Goal: Task Accomplishment & Management: Manage account settings

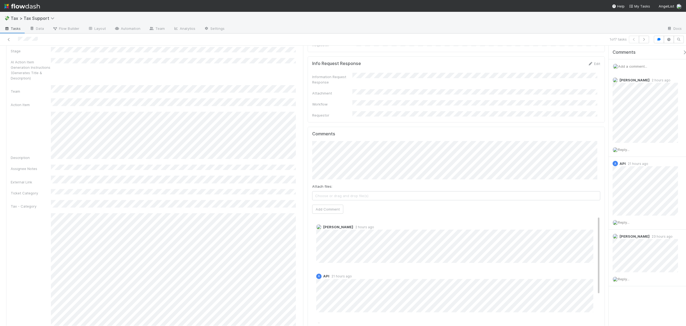
scroll to position [542, 0]
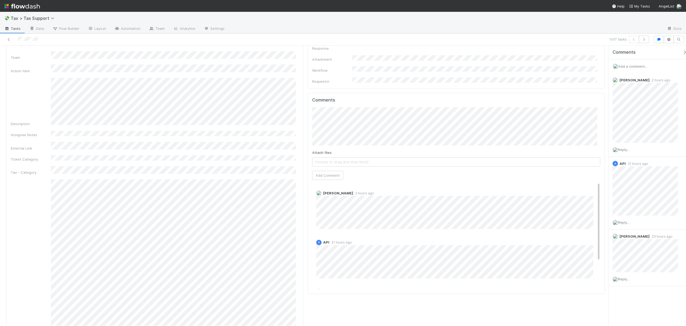
drag, startPoint x: 604, startPoint y: 80, endPoint x: 605, endPoint y: 164, distance: 84.5
click at [342, 82] on span "[PERSON_NAME]" at bounding box center [337, 82] width 27 height 4
click at [326, 171] on button "Add Comment" at bounding box center [327, 175] width 31 height 9
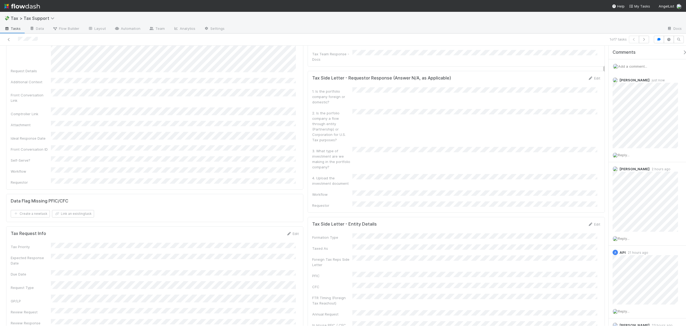
scroll to position [0, 0]
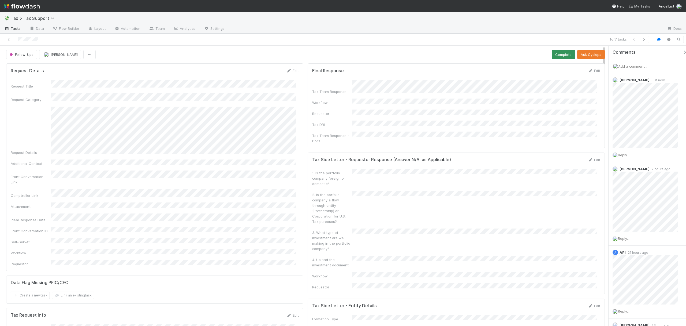
drag, startPoint x: 604, startPoint y: 161, endPoint x: 555, endPoint y: 52, distance: 119.6
click at [555, 53] on button "Complete" at bounding box center [563, 54] width 23 height 9
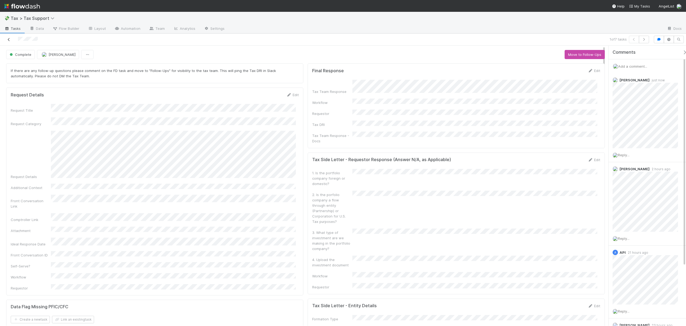
click at [9, 39] on icon at bounding box center [8, 39] width 5 height 3
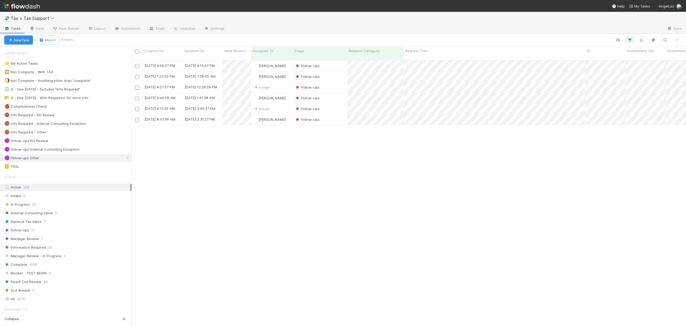
scroll to position [264, 549]
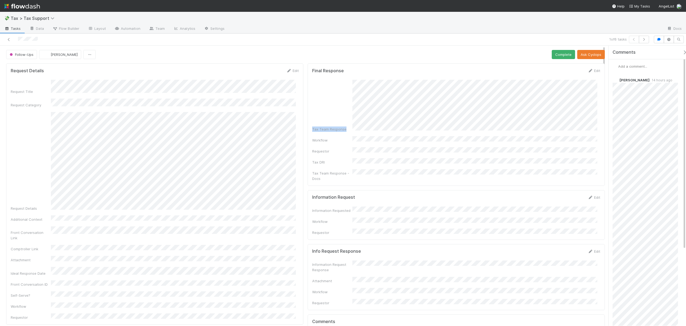
drag, startPoint x: 603, startPoint y: 65, endPoint x: 604, endPoint y: 102, distance: 37.6
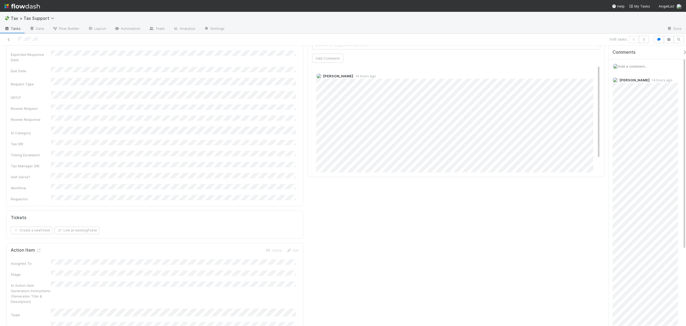
scroll to position [310, 0]
drag, startPoint x: 604, startPoint y: 106, endPoint x: 606, endPoint y: 110, distance: 4.6
click at [606, 110] on div "Follow-Ups Fareeha Naim Complete Ask Cyclops Request Details Edit Request Title…" at bounding box center [343, 186] width 686 height 280
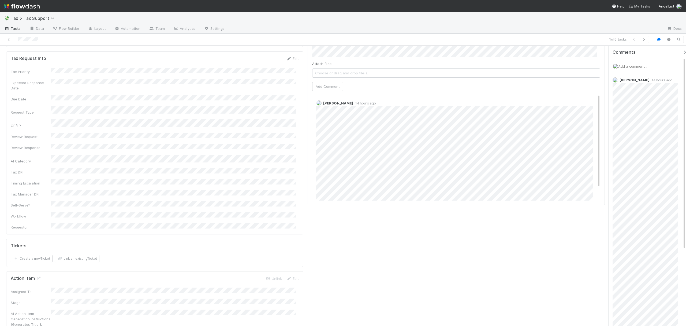
scroll to position [0, 0]
drag, startPoint x: 593, startPoint y: 105, endPoint x: 593, endPoint y: 93, distance: 12.6
click at [593, 97] on div "Nadia Koritareva 14 hours ago" at bounding box center [459, 153] width 294 height 112
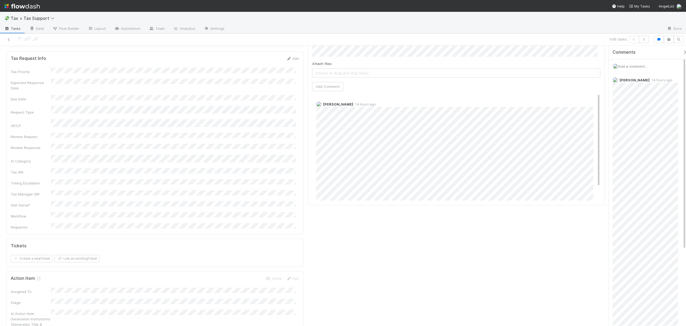
click at [602, 20] on div "💸 Tax > Tax Support" at bounding box center [343, 18] width 686 height 13
click at [355, 102] on span "15 hours ago" at bounding box center [364, 104] width 23 height 4
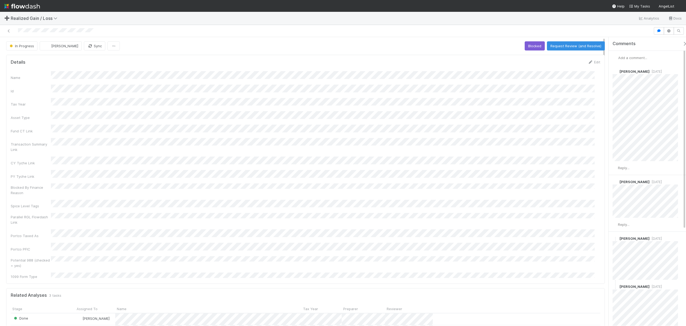
drag, startPoint x: 684, startPoint y: 68, endPoint x: 684, endPoint y: 53, distance: 15.0
click at [684, 53] on div "Add a comment... Fareeha Naim 5 months ago Reply... Andrea Tidrow 6 months ago …" at bounding box center [650, 247] width 83 height 393
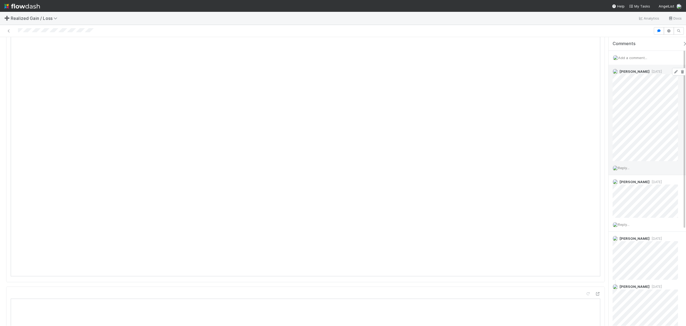
scroll to position [562, 0]
drag, startPoint x: 604, startPoint y: 55, endPoint x: 612, endPoint y: 112, distance: 57.2
click at [612, 112] on div "In Progress Fareeha Naim Sync Blocked Request Review (and Resolve) Details Edit…" at bounding box center [343, 181] width 686 height 288
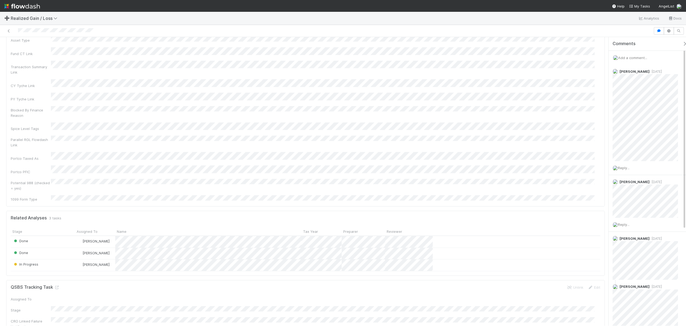
scroll to position [0, 0]
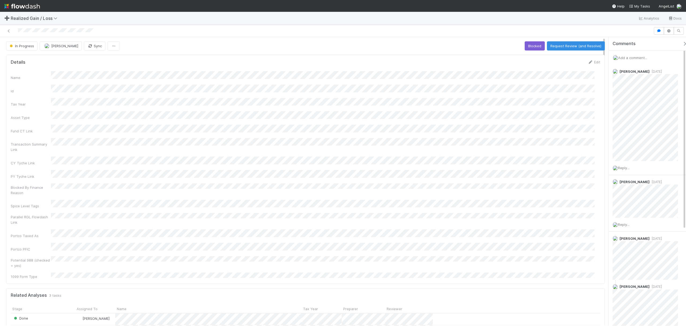
drag, startPoint x: 604, startPoint y: 109, endPoint x: 601, endPoint y: 42, distance: 67.4
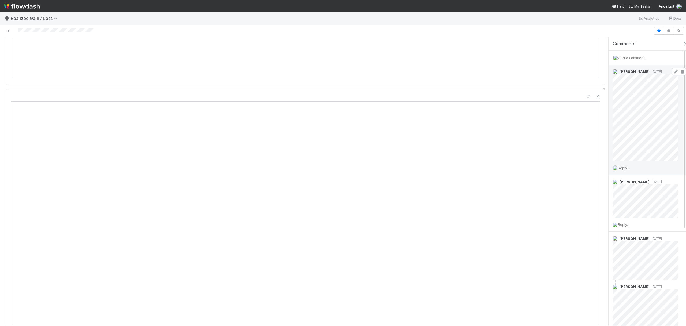
scroll to position [490, 0]
drag, startPoint x: 604, startPoint y: 54, endPoint x: 612, endPoint y: 103, distance: 50.0
click at [612, 103] on div "In Progress Fareeha Naim Sync Blocked Request Review (and Resolve) Details Edit…" at bounding box center [343, 181] width 686 height 288
drag, startPoint x: 604, startPoint y: 95, endPoint x: 607, endPoint y: 75, distance: 19.8
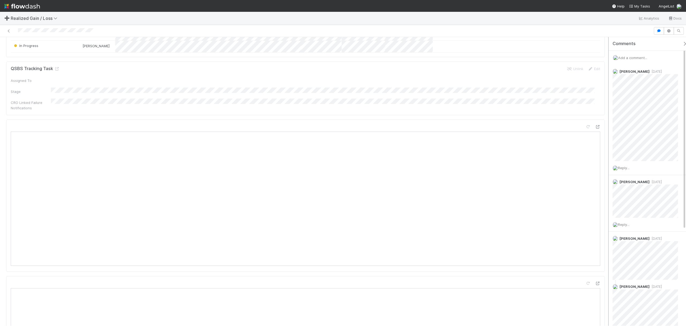
click at [607, 75] on div "In Progress Fareeha Naim Sync Blocked Request Review (and Resolve) Details Edit…" at bounding box center [343, 181] width 686 height 288
drag, startPoint x: 604, startPoint y: 80, endPoint x: 604, endPoint y: 101, distance: 21.5
drag, startPoint x: 603, startPoint y: 93, endPoint x: 605, endPoint y: 110, distance: 16.8
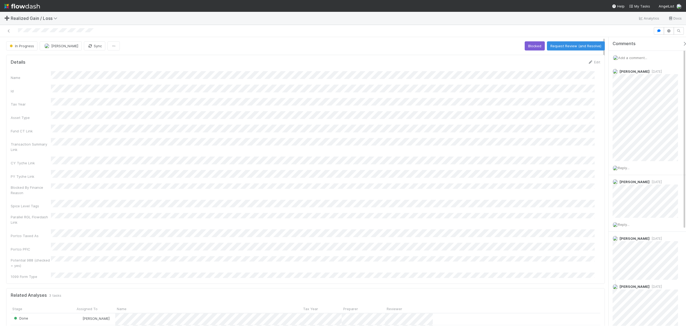
drag, startPoint x: 604, startPoint y: 79, endPoint x: 606, endPoint y: 23, distance: 55.8
click at [606, 23] on div "➕ Realized Gain / Loss Analytics Docs In Progress Fareeha Naim Sync Blocked Req…" at bounding box center [343, 169] width 686 height 314
click at [564, 44] on button "Request Review (and Resolve)" at bounding box center [576, 45] width 58 height 9
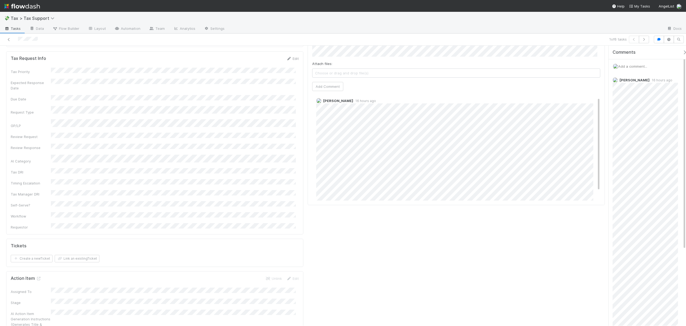
scroll to position [3, 0]
drag, startPoint x: 593, startPoint y: 102, endPoint x: 595, endPoint y: 105, distance: 3.1
click at [595, 105] on div "Comments Attach files: Choose or drag and drop file(s) Add Comment [PERSON_NAME…" at bounding box center [456, 104] width 297 height 201
drag, startPoint x: 603, startPoint y: 114, endPoint x: 609, endPoint y: 69, distance: 45.1
click at [609, 69] on div "Follow-Ups [PERSON_NAME] Complete Ask Cyclops Request Details Edit Request Titl…" at bounding box center [343, 186] width 686 height 280
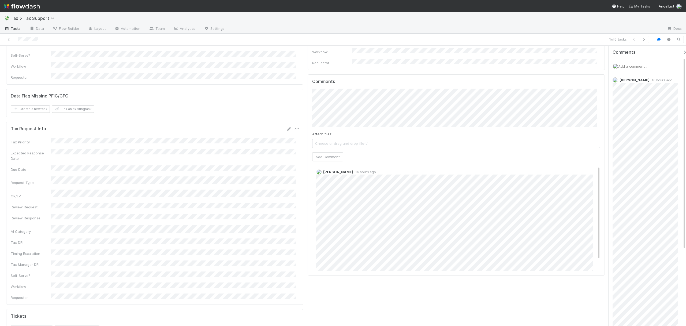
scroll to position [236, 0]
drag, startPoint x: 604, startPoint y: 99, endPoint x: 602, endPoint y: 88, distance: 10.6
click at [331, 99] on span "Nadia Koritareva" at bounding box center [341, 98] width 27 height 4
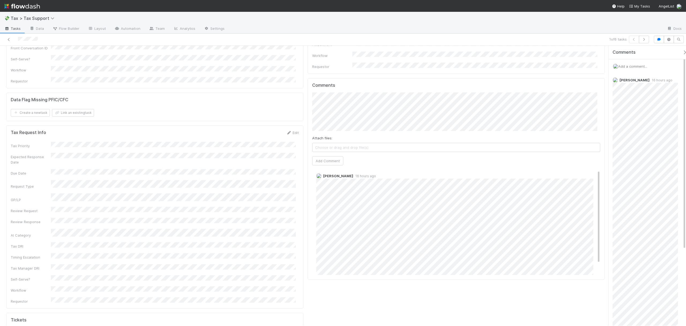
click at [309, 84] on div "Comments Attach files: Choose or drag and drop file(s) Add Comment Nadia Korita…" at bounding box center [456, 178] width 297 height 201
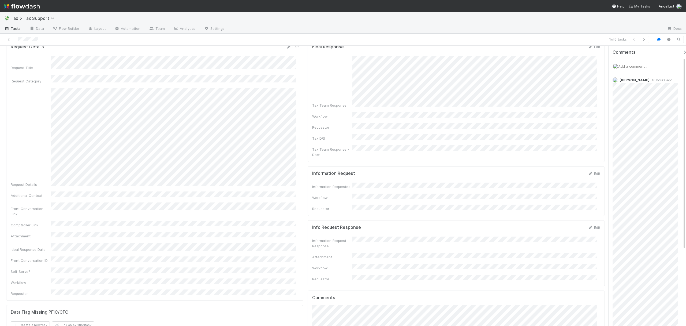
scroll to position [0, 0]
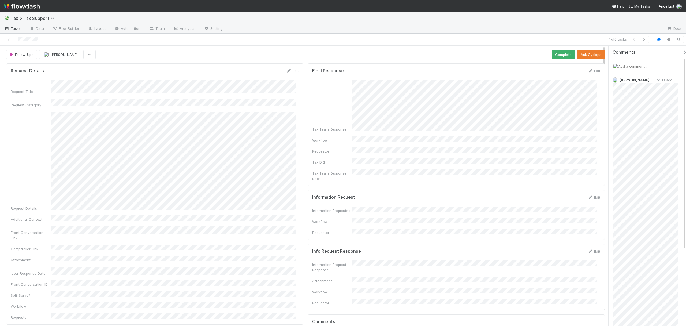
drag, startPoint x: 605, startPoint y: 111, endPoint x: 602, endPoint y: 60, distance: 50.5
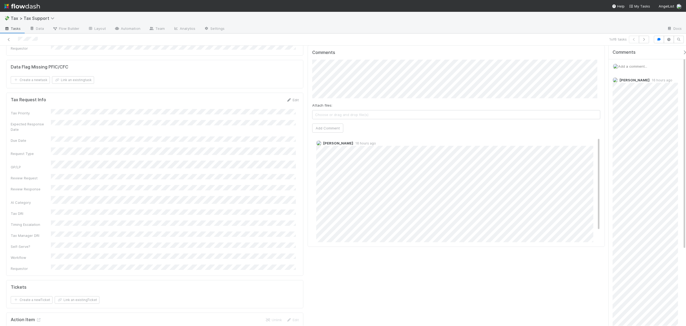
scroll to position [263, 0]
drag, startPoint x: 604, startPoint y: 71, endPoint x: 607, endPoint y: 109, distance: 37.3
click at [607, 109] on div "Follow-Ups Fareeha Naim Complete Ask Cyclops Request Details Edit Request Title…" at bounding box center [343, 186] width 686 height 280
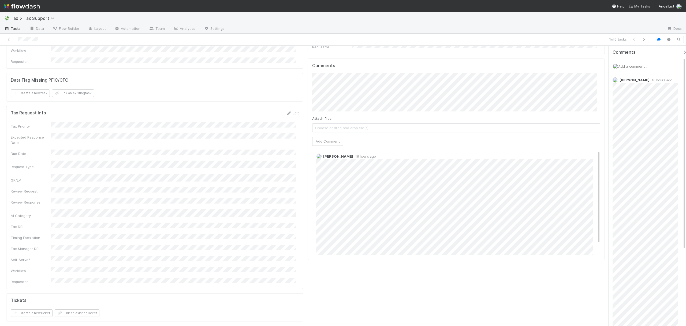
scroll to position [275, 0]
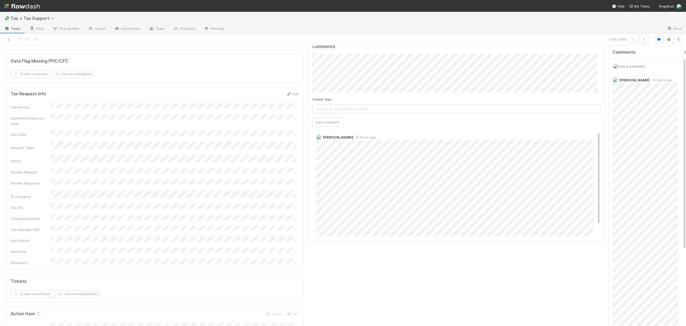
drag, startPoint x: 604, startPoint y: 109, endPoint x: 601, endPoint y: 110, distance: 3.6
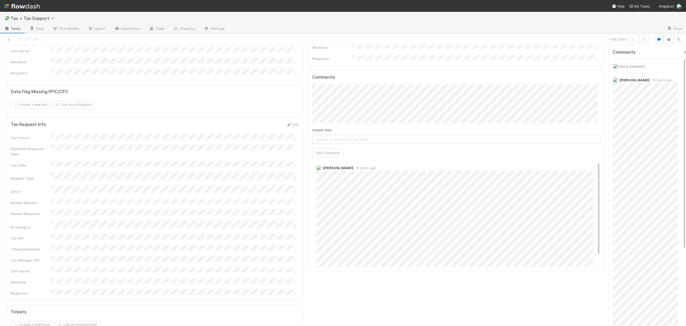
scroll to position [242, 0]
drag, startPoint x: 604, startPoint y: 115, endPoint x: 604, endPoint y: 111, distance: 4.6
drag, startPoint x: 604, startPoint y: 109, endPoint x: 601, endPoint y: 110, distance: 3.0
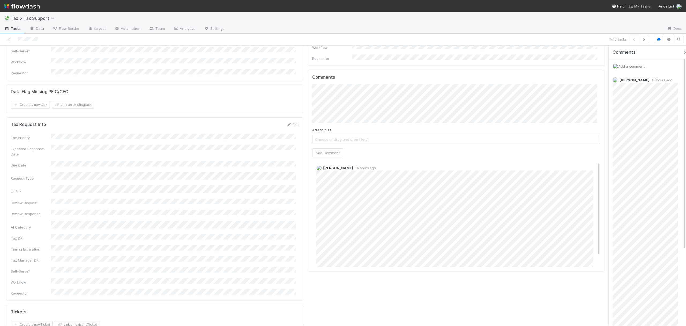
click at [331, 183] on button "Add Comment" at bounding box center [327, 187] width 31 height 9
drag, startPoint x: 594, startPoint y: 207, endPoint x: 595, endPoint y: 147, distance: 59.6
click at [595, 147] on div "Comments Attach files: Choose or drag and drop file(s) Add Comment Fareeha Naim…" at bounding box center [456, 170] width 297 height 201
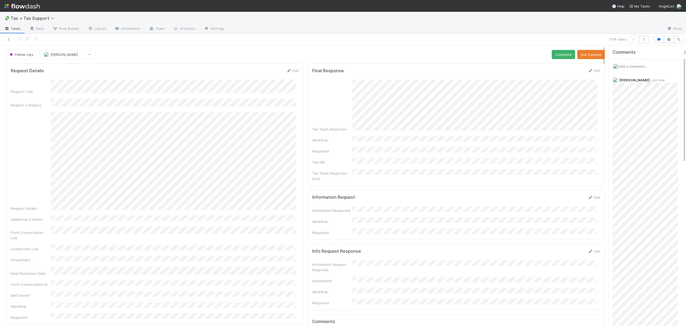
drag, startPoint x: 604, startPoint y: 96, endPoint x: 599, endPoint y: 38, distance: 58.2
click at [599, 38] on div "1 of 6 tasks Follow-Ups Fareeha Naim Complete Ask Cyclops Request Details Edit …" at bounding box center [343, 180] width 686 height 292
click at [555, 51] on button "Complete" at bounding box center [563, 54] width 23 height 9
click at [7, 42] on link at bounding box center [8, 39] width 5 height 5
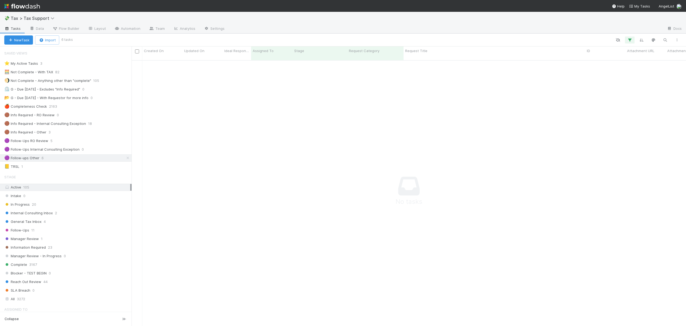
scroll to position [6, 6]
click at [68, 225] on div "General Tax Inbox 4" at bounding box center [67, 221] width 127 height 7
click at [125, 160] on icon at bounding box center [127, 157] width 5 height 3
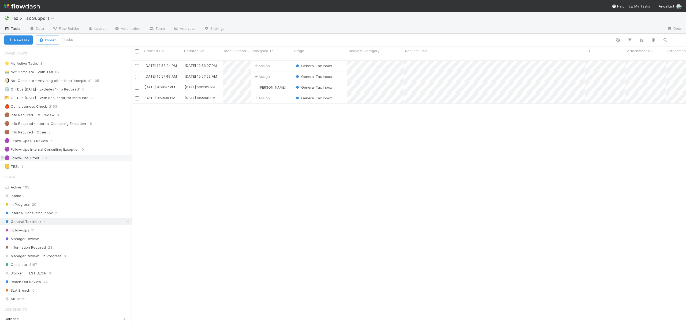
scroll to position [264, 549]
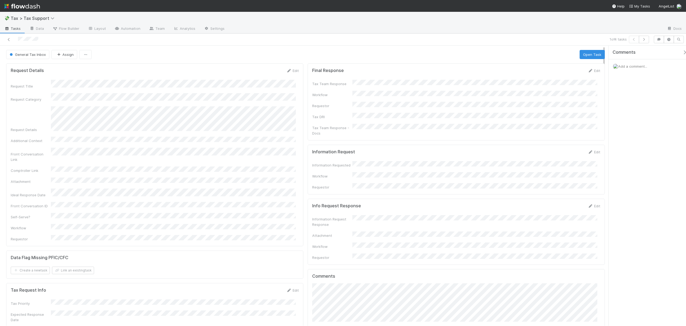
drag, startPoint x: 604, startPoint y: 130, endPoint x: 604, endPoint y: 43, distance: 87.4
click at [604, 43] on div "1 of 4 tasks General Tax Inbox Assign Open Task Request Details Edit Request Ti…" at bounding box center [343, 180] width 686 height 292
click at [8, 41] on link at bounding box center [8, 39] width 5 height 5
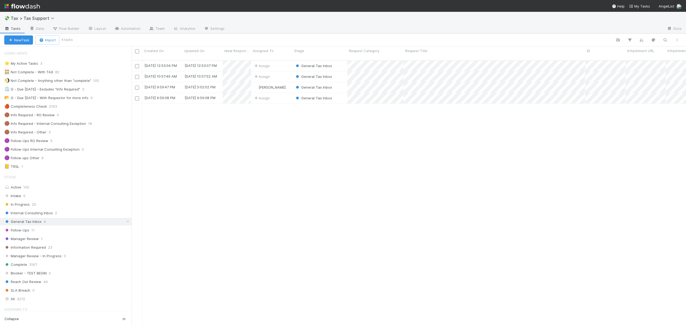
scroll to position [264, 549]
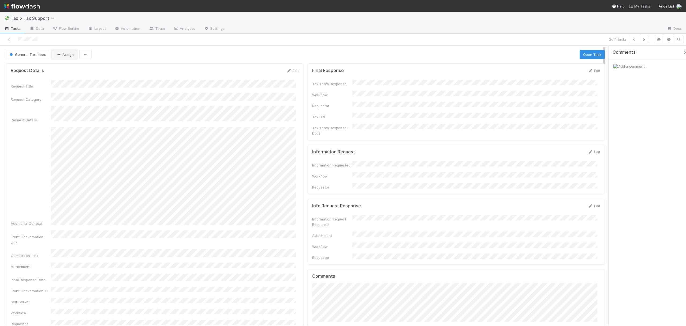
click at [60, 55] on icon "button" at bounding box center [58, 54] width 5 height 3
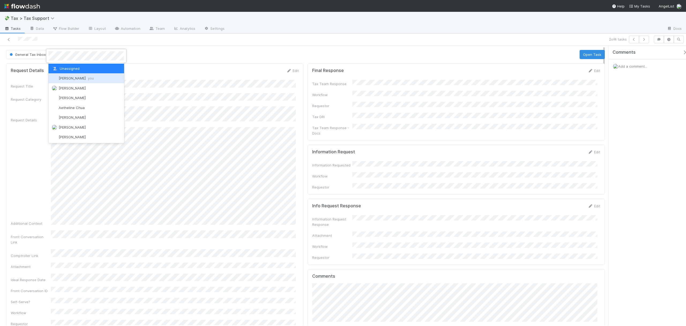
click at [69, 77] on span "Fareeha Naim you" at bounding box center [76, 78] width 35 height 4
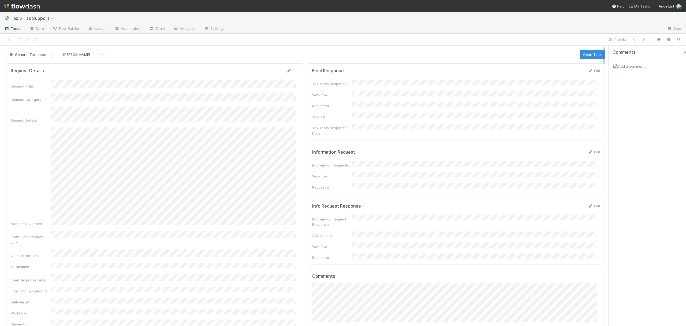
click at [594, 72] on link "Edit" at bounding box center [594, 70] width 13 height 4
click at [569, 72] on button "Save" at bounding box center [571, 72] width 15 height 9
click at [586, 55] on button "Open Task" at bounding box center [592, 54] width 25 height 9
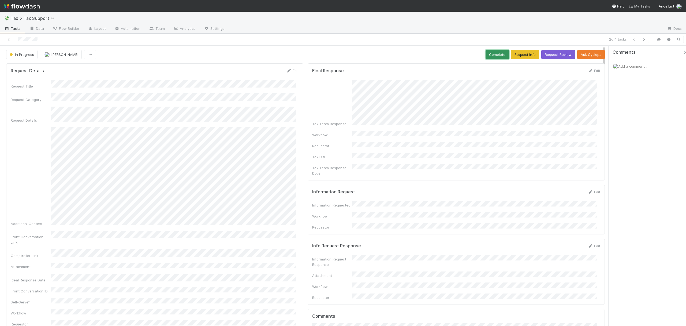
click at [497, 54] on button "Complete" at bounding box center [497, 54] width 23 height 9
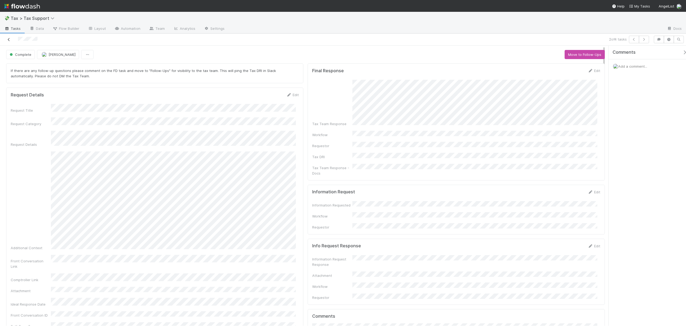
click at [10, 41] on icon at bounding box center [8, 39] width 5 height 3
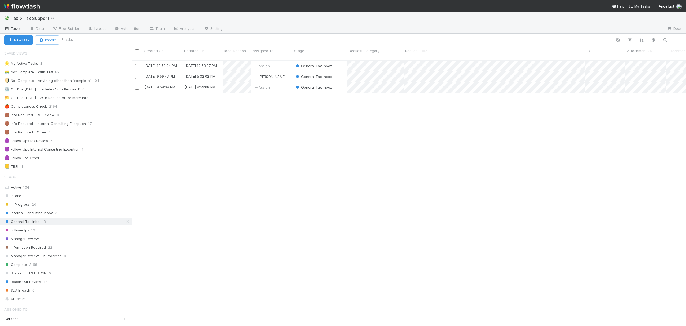
scroll to position [264, 549]
click at [72, 161] on div "🟣 Follow-ups Other 6" at bounding box center [67, 157] width 127 height 7
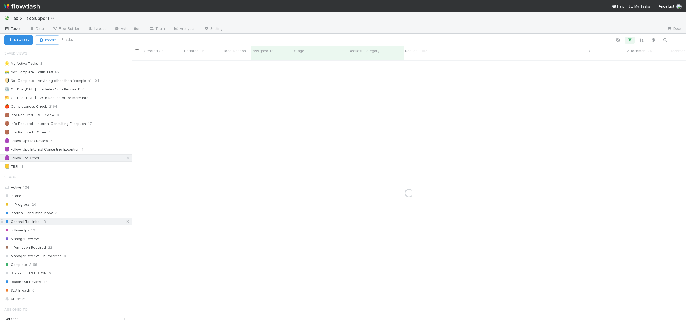
click at [125, 225] on link at bounding box center [127, 221] width 5 height 7
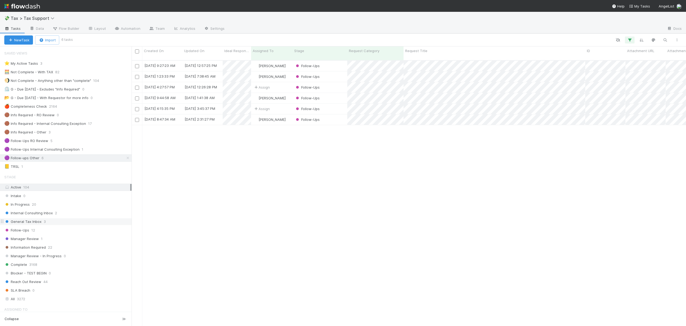
scroll to position [264, 549]
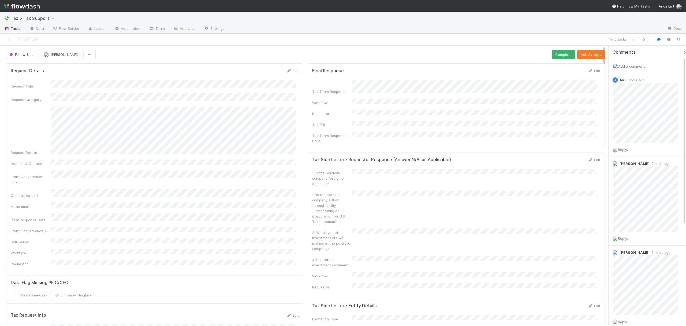
drag, startPoint x: 605, startPoint y: 78, endPoint x: 605, endPoint y: 90, distance: 11.3
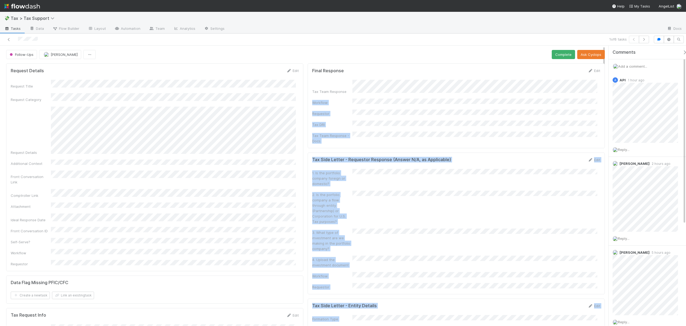
drag, startPoint x: 603, startPoint y: 80, endPoint x: 607, endPoint y: 113, distance: 33.4
click at [607, 113] on div "Follow-Ups Cody Maldonado Complete Ask Cyclops Request Details Edit Request Tit…" at bounding box center [343, 186] width 686 height 280
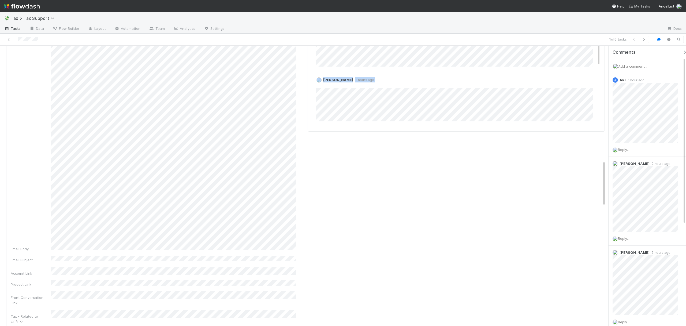
scroll to position [706, 0]
click at [605, 187] on div "Request Details Edit Request Title Request Category Request Details Additional …" at bounding box center [305, 248] width 611 height 1786
drag, startPoint x: 604, startPoint y: 184, endPoint x: 604, endPoint y: 174, distance: 9.7
click at [604, 183] on div "Request Details Edit Request Title Request Category Request Details Additional …" at bounding box center [305, 248] width 611 height 1786
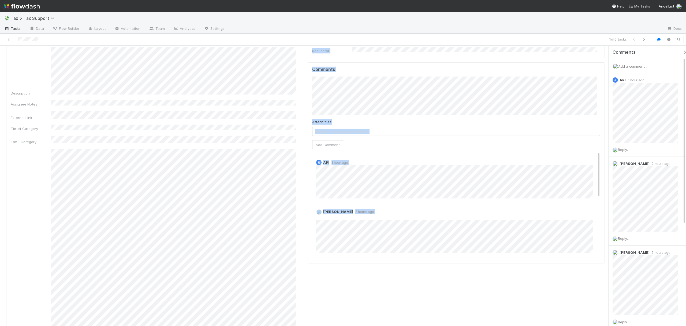
scroll to position [574, 0]
click at [599, 155] on div "Comments Attach files: Choose or drag and drop file(s) Add Comment A API 1 hour…" at bounding box center [456, 161] width 297 height 201
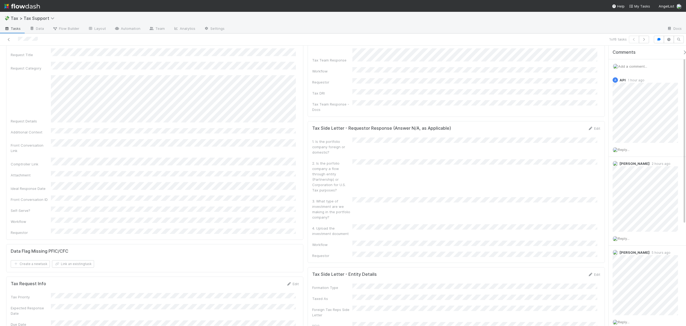
drag, startPoint x: 604, startPoint y: 153, endPoint x: 602, endPoint y: 63, distance: 89.3
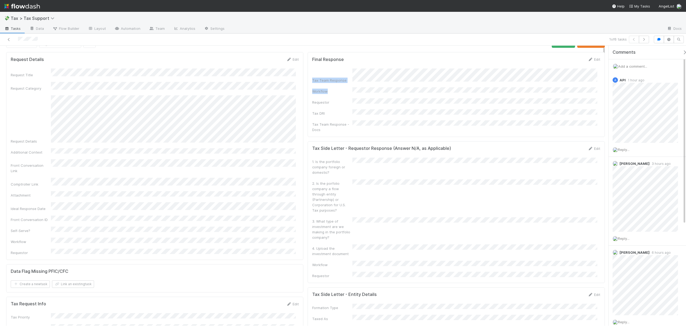
scroll to position [0, 0]
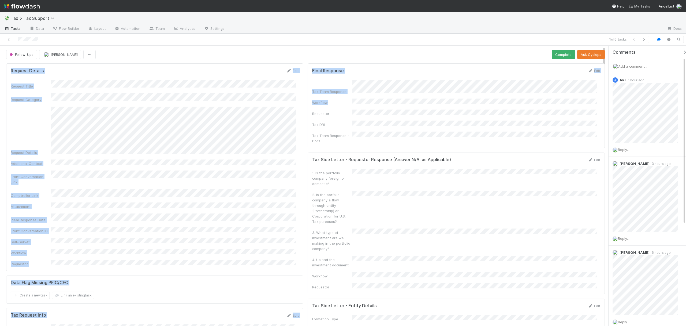
drag, startPoint x: 605, startPoint y: 73, endPoint x: 605, endPoint y: 49, distance: 24.9
click at [558, 56] on button "Complete" at bounding box center [563, 54] width 23 height 9
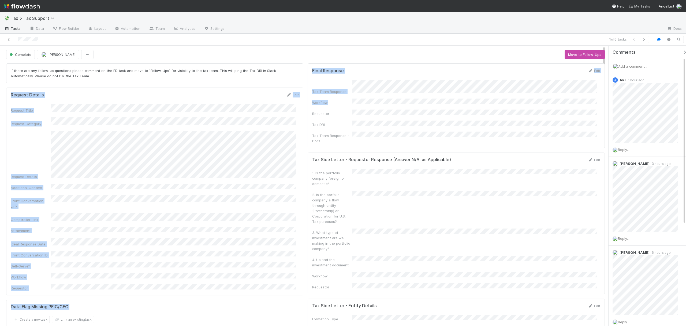
click at [8, 40] on icon at bounding box center [8, 39] width 5 height 3
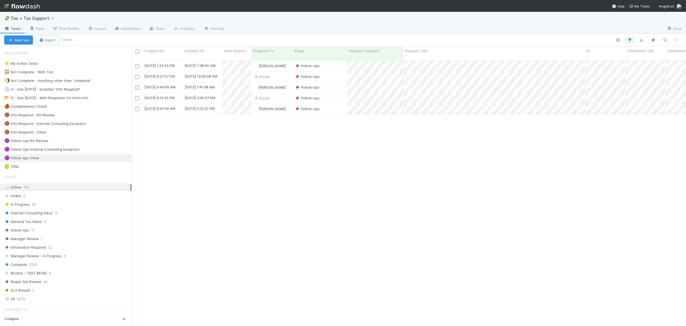
scroll to position [264, 549]
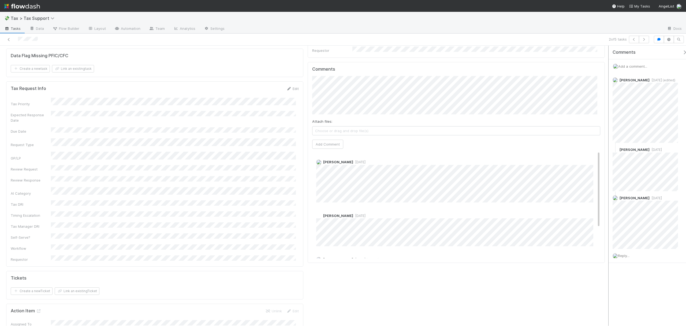
scroll to position [228, 0]
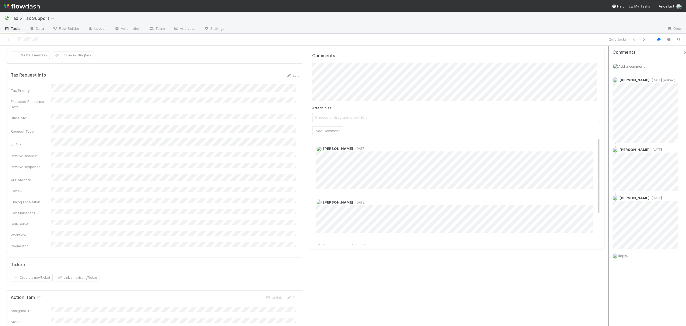
drag, startPoint x: 604, startPoint y: 72, endPoint x: 607, endPoint y: 113, distance: 41.2
click at [607, 113] on div "Follow-Ups Assign Complete Ask Cyclops Request Details Edit Request Title Reque…" at bounding box center [343, 186] width 686 height 280
click at [8, 39] on icon at bounding box center [8, 39] width 5 height 3
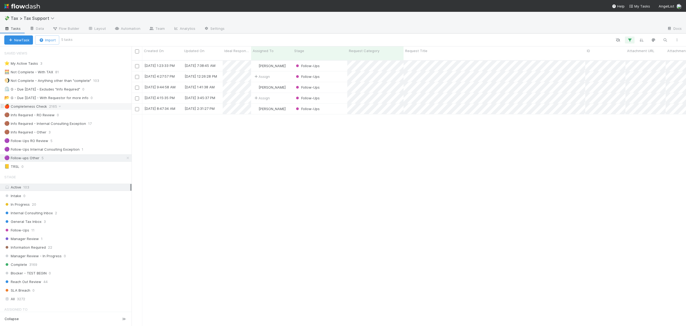
scroll to position [264, 549]
drag, startPoint x: 97, startPoint y: 221, endPoint x: 127, endPoint y: 121, distance: 104.9
click at [97, 221] on div "General Tax Inbox 3" at bounding box center [67, 221] width 127 height 7
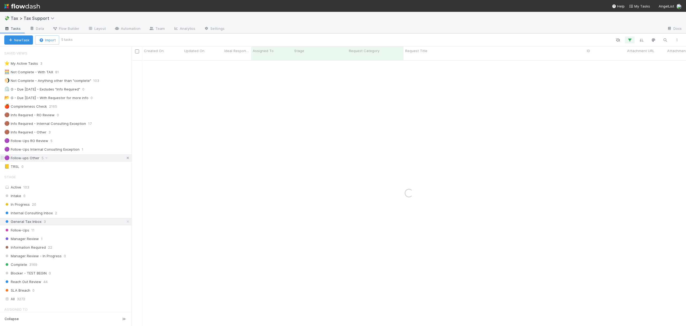
click at [125, 157] on link at bounding box center [127, 157] width 5 height 7
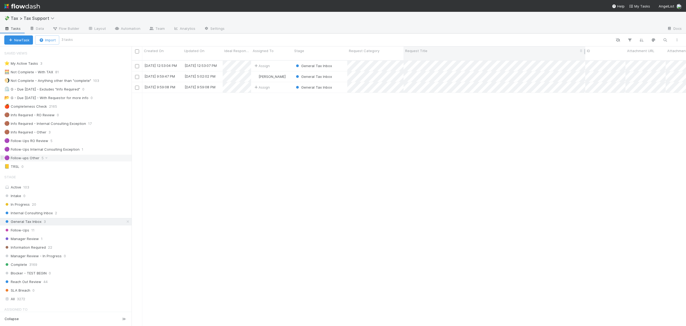
scroll to position [264, 549]
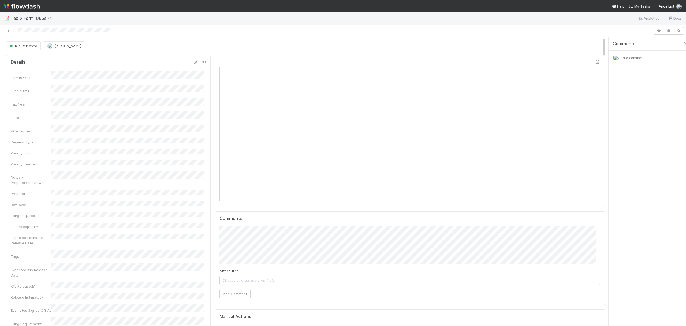
scroll to position [104, 188]
